Goal: Navigation & Orientation: Find specific page/section

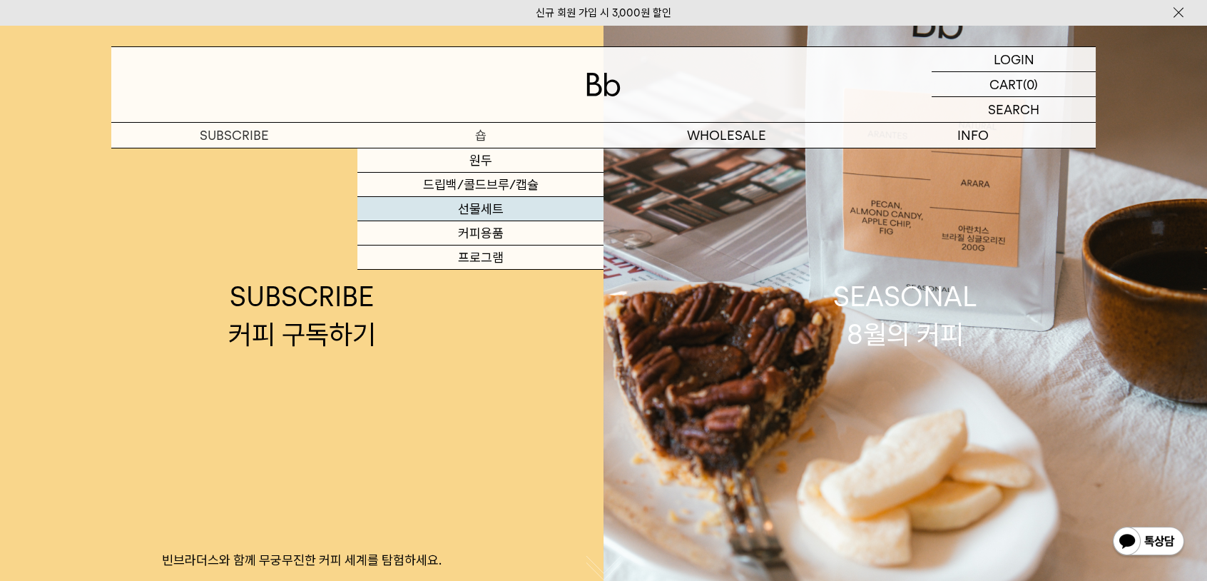
click at [478, 208] on link "선물세트" at bounding box center [480, 209] width 246 height 24
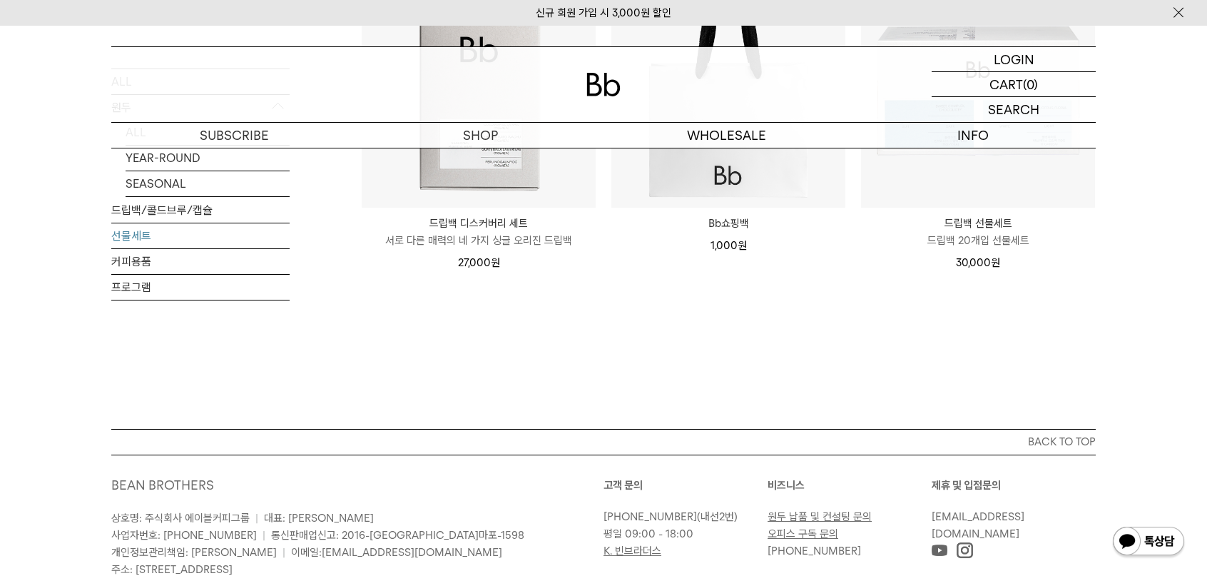
scroll to position [71, 0]
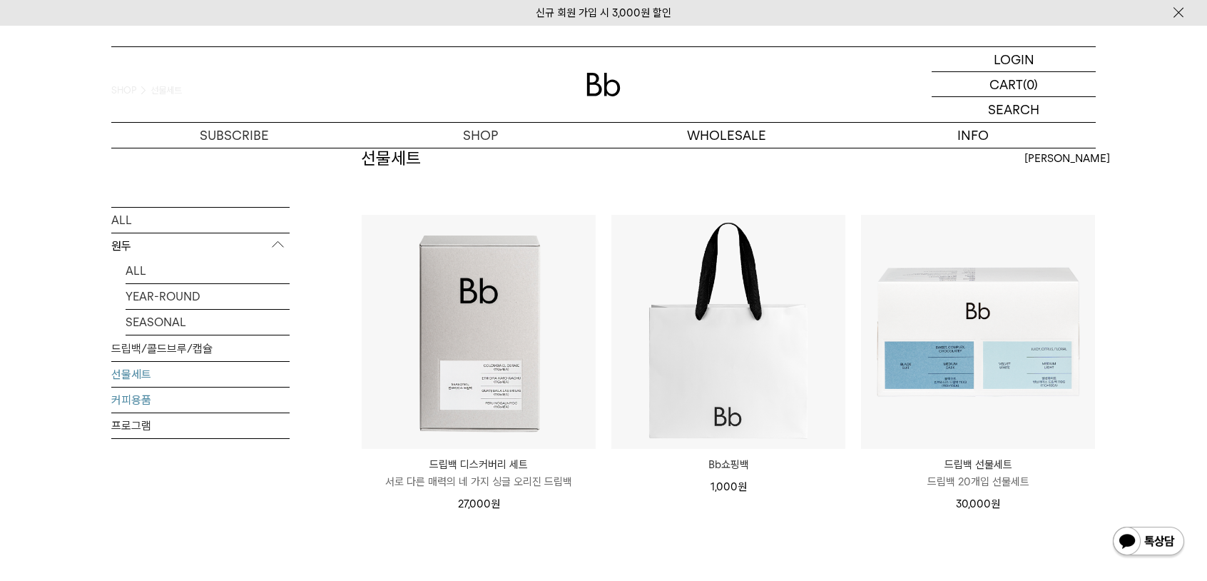
click at [176, 395] on link "커피용품" at bounding box center [200, 399] width 178 height 25
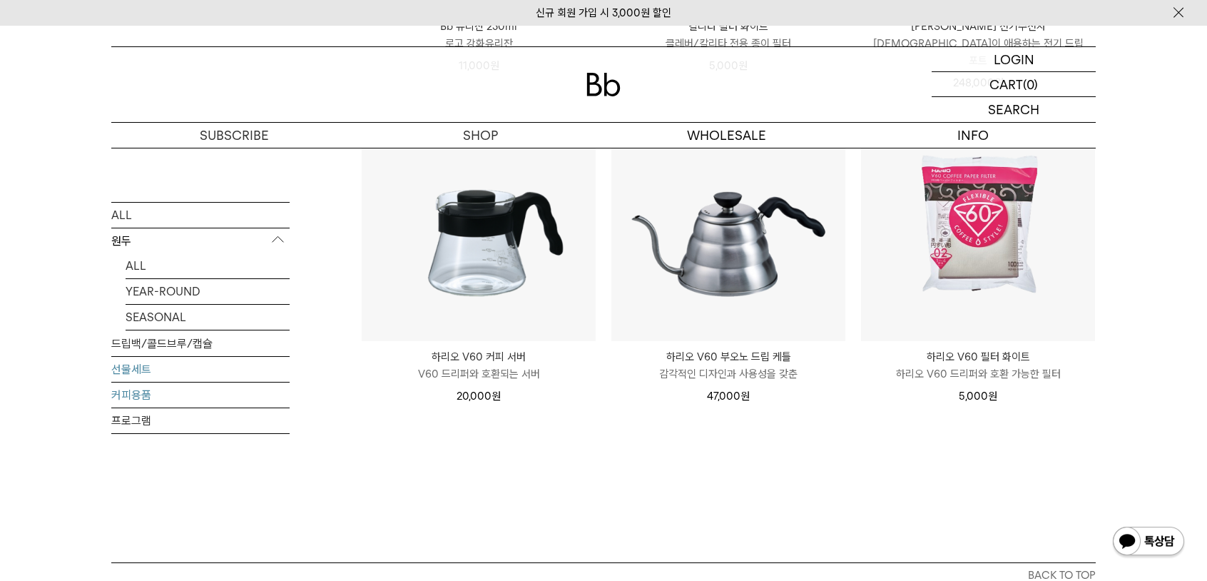
scroll to position [499, 0]
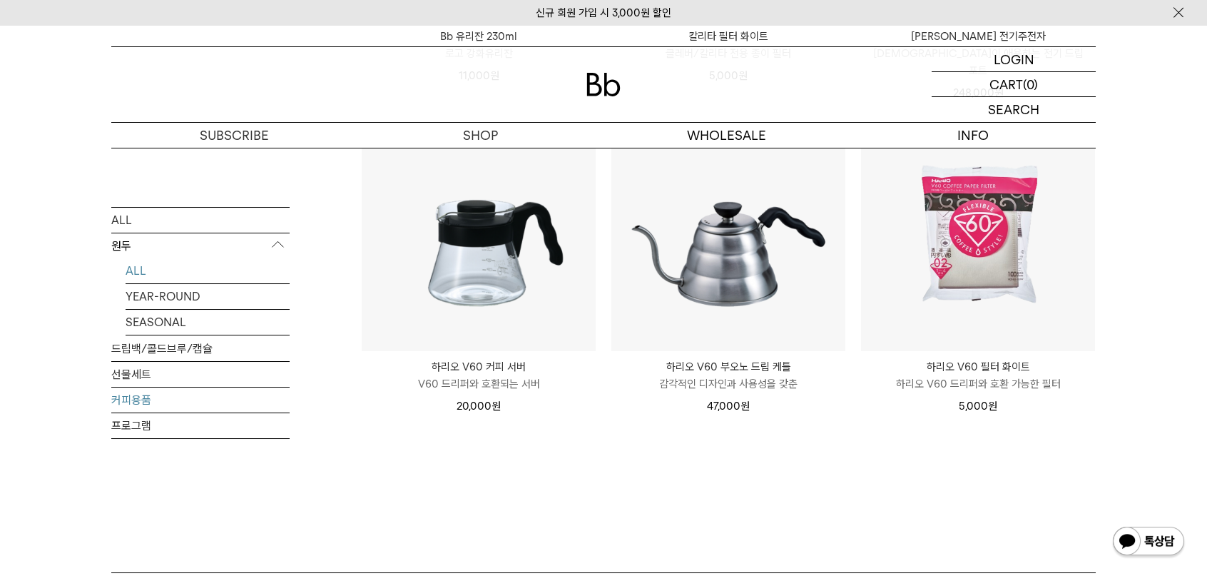
click at [140, 258] on link "ALL" at bounding box center [208, 270] width 164 height 25
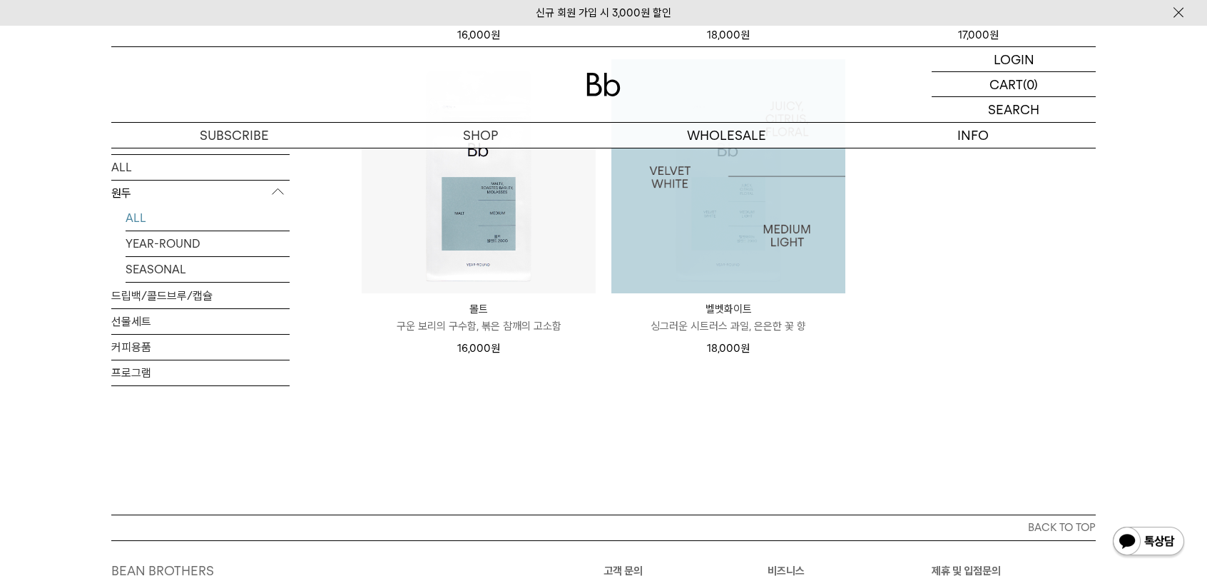
scroll to position [1389, 0]
